Goal: Transaction & Acquisition: Purchase product/service

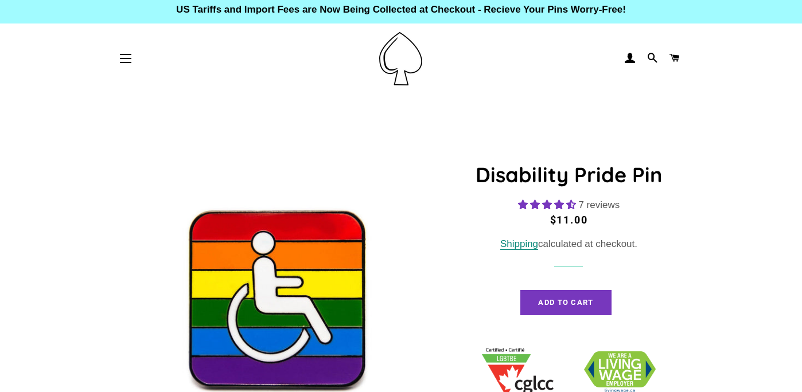
scroll to position [459, 0]
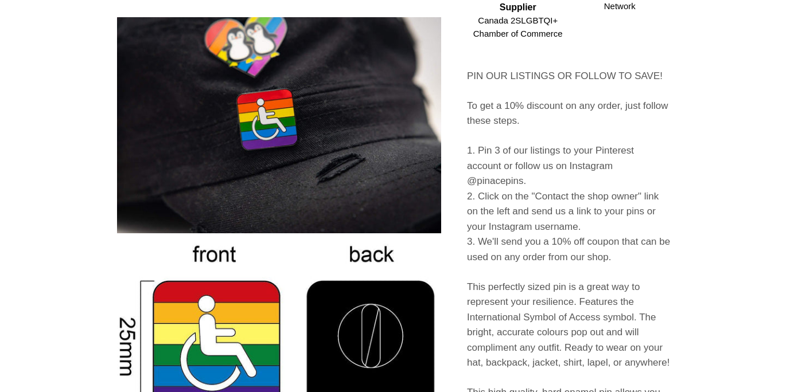
select select "**********"
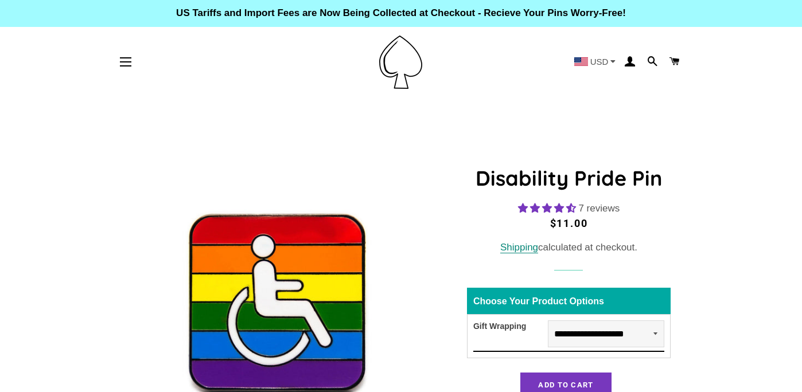
select select "**********"
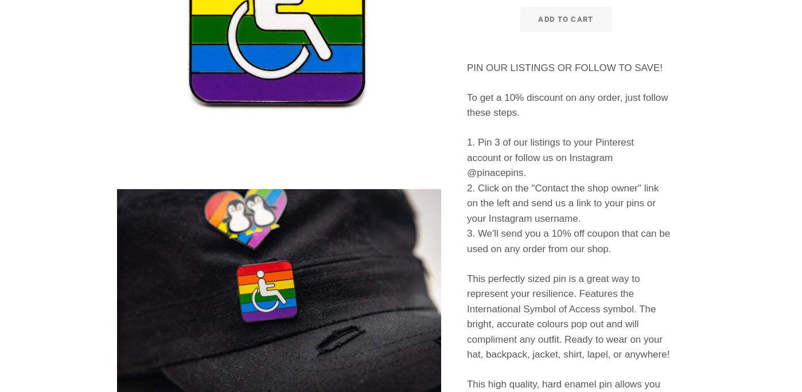
select select "**********"
